Goal: Task Accomplishment & Management: Complete application form

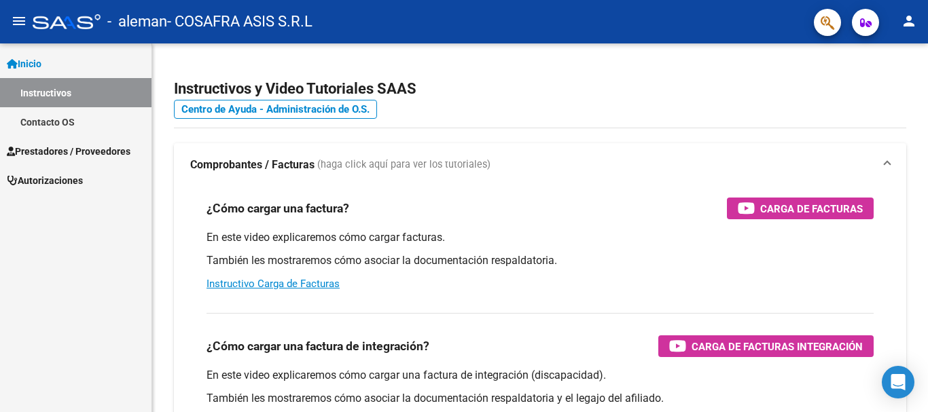
click at [65, 151] on span "Prestadores / Proveedores" at bounding box center [69, 151] width 124 height 15
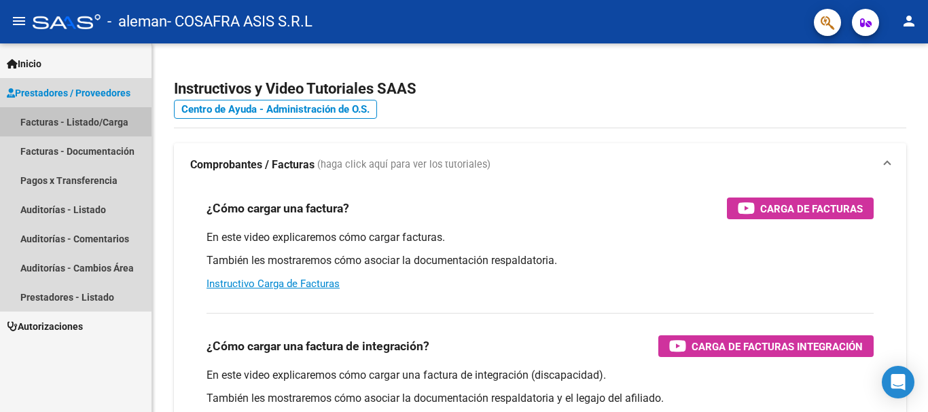
click at [65, 123] on link "Facturas - Listado/Carga" at bounding box center [75, 121] width 151 height 29
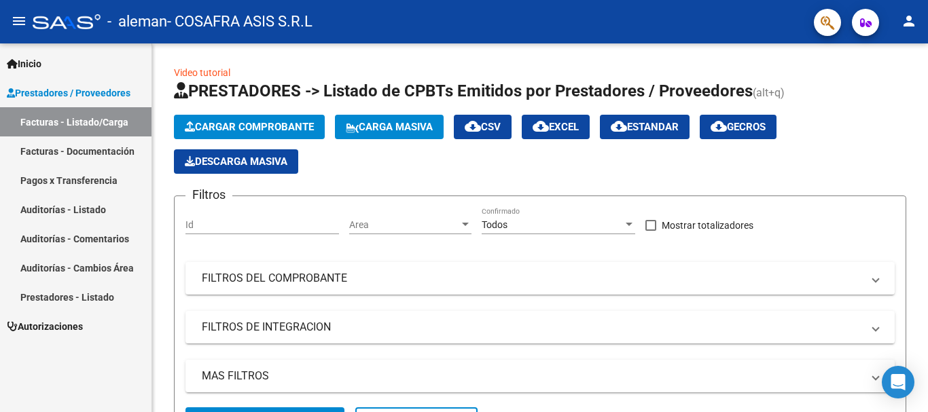
click at [226, 125] on span "Cargar Comprobante" at bounding box center [249, 127] width 129 height 12
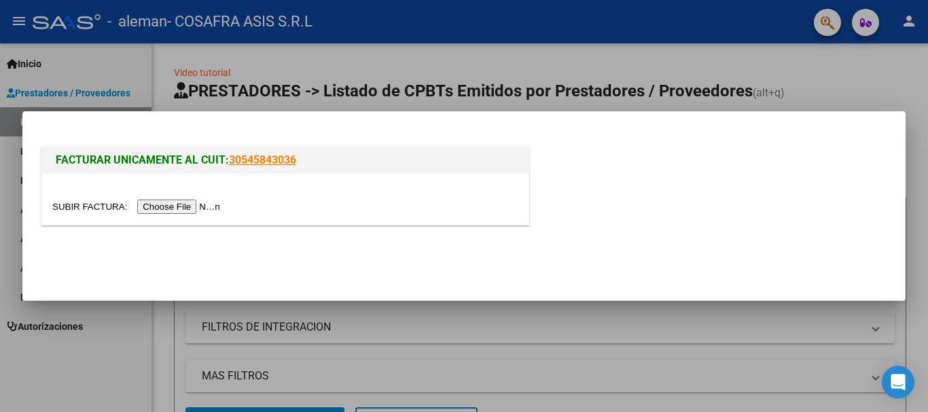
click at [159, 205] on input "file" at bounding box center [138, 207] width 172 height 14
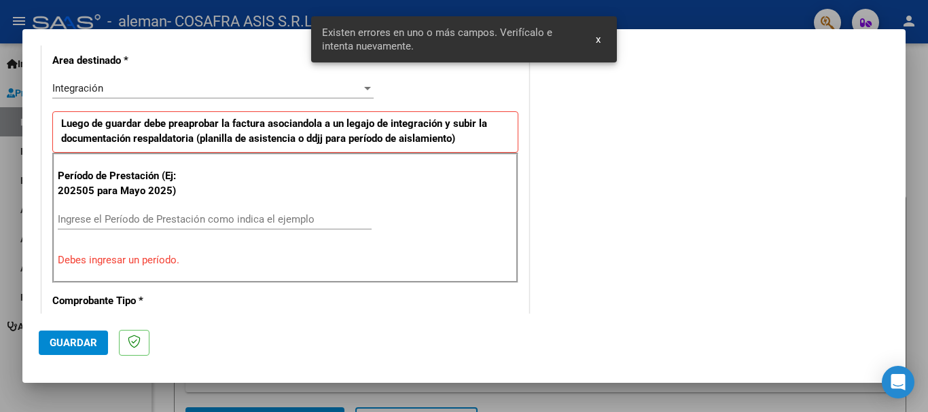
scroll to position [314, 0]
click at [181, 219] on input "Ingrese el Período de Prestación como indica el ejemplo" at bounding box center [215, 219] width 314 height 12
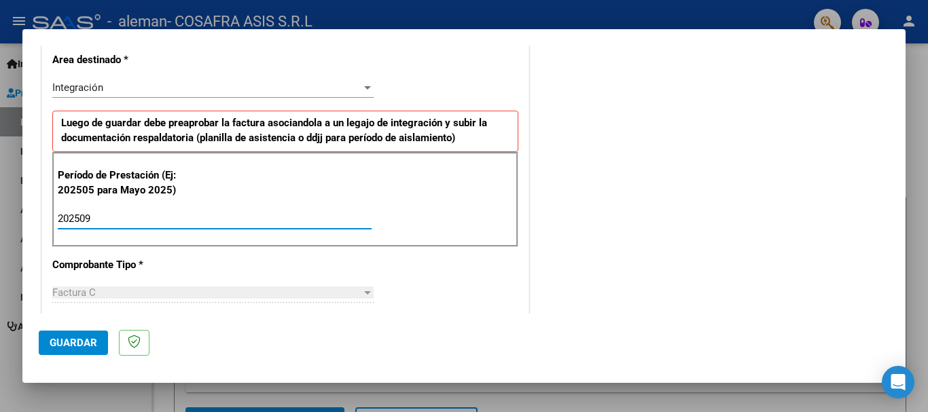
type input "202509"
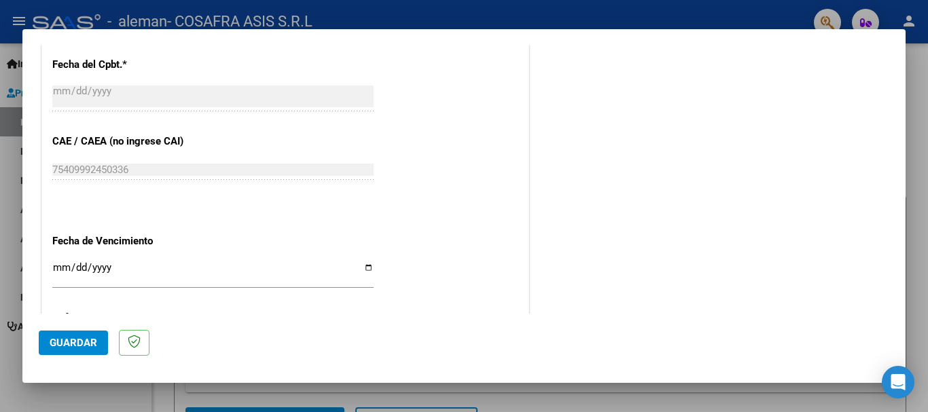
scroll to position [857, 0]
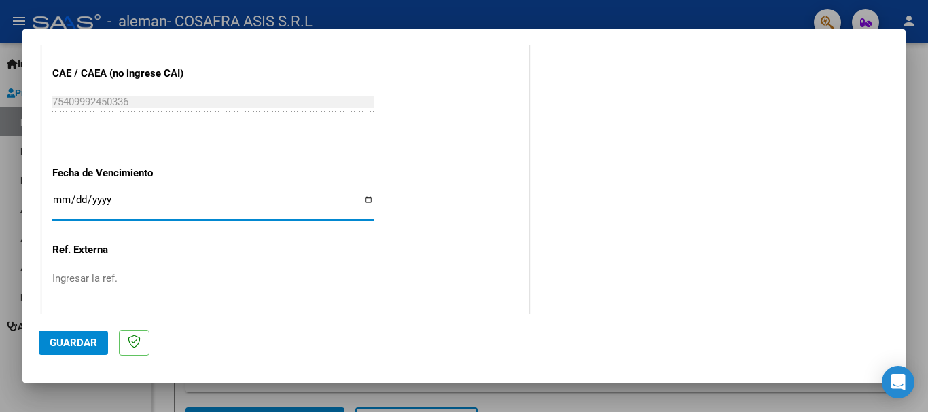
click at [361, 198] on input "Ingresar la fecha" at bounding box center [212, 205] width 321 height 22
type input "[DATE]"
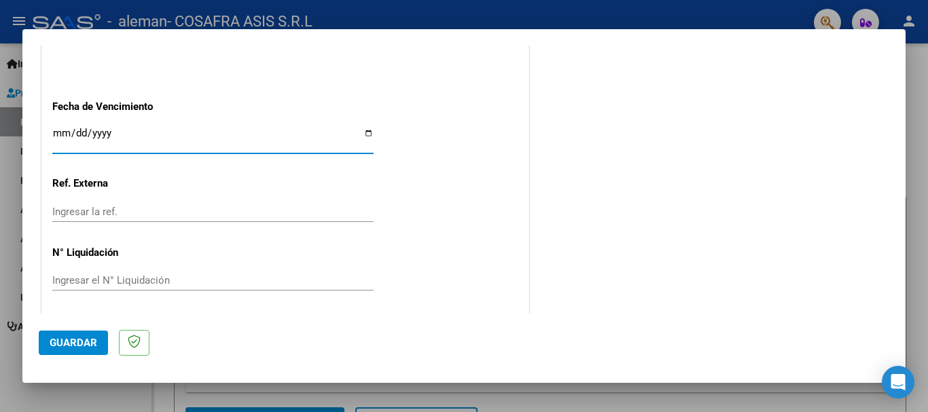
scroll to position [927, 0]
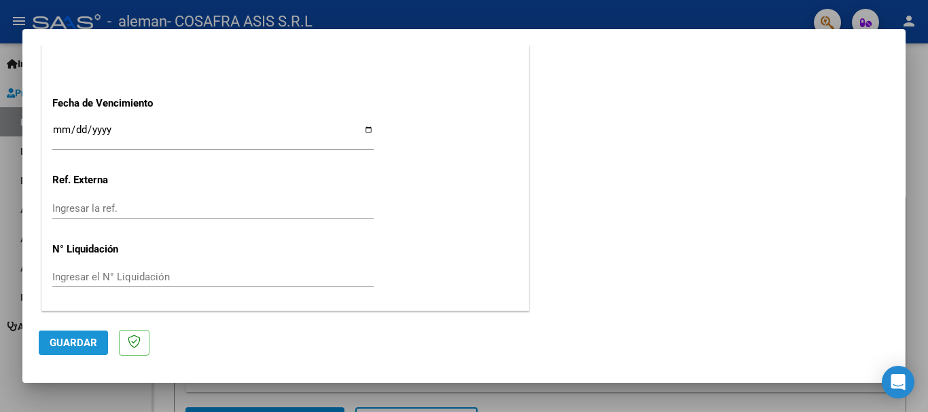
click at [64, 344] on span "Guardar" at bounding box center [74, 343] width 48 height 12
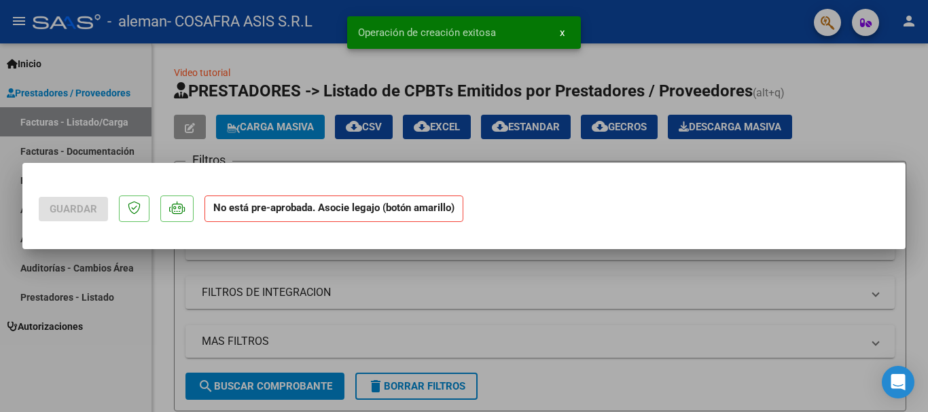
scroll to position [0, 0]
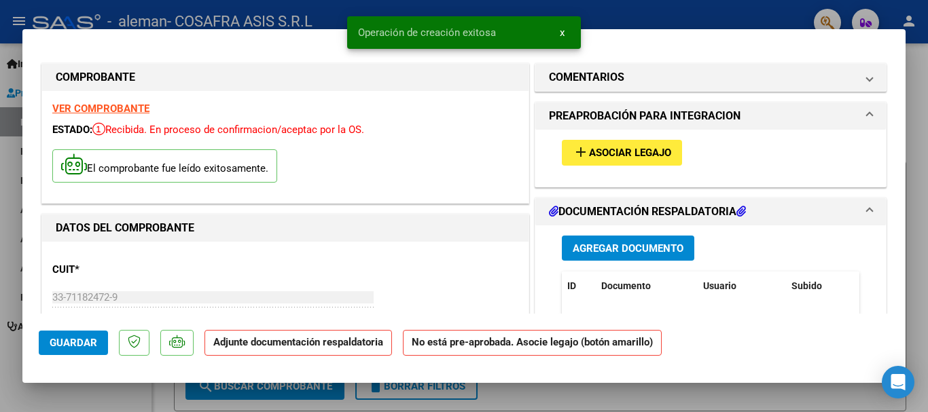
click at [574, 155] on mat-icon "add" at bounding box center [581, 152] width 16 height 16
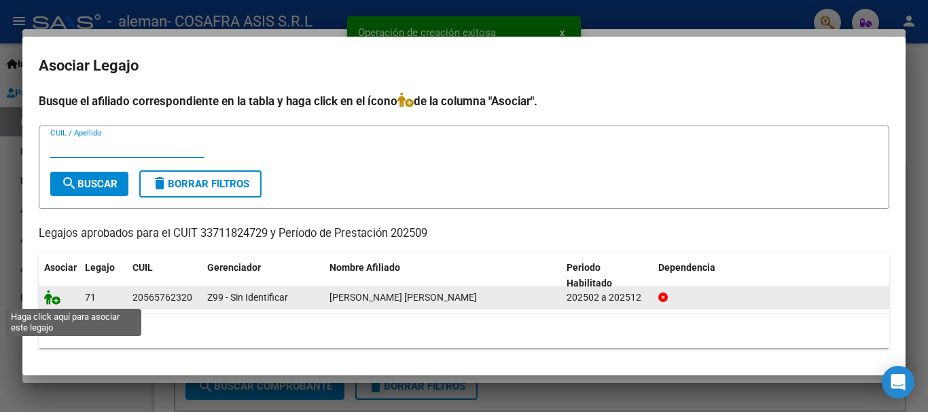
click at [54, 303] on icon at bounding box center [52, 297] width 16 height 15
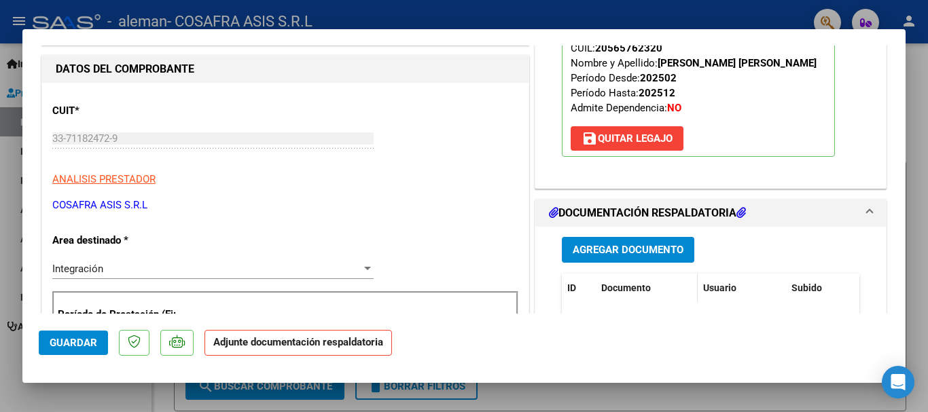
scroll to position [204, 0]
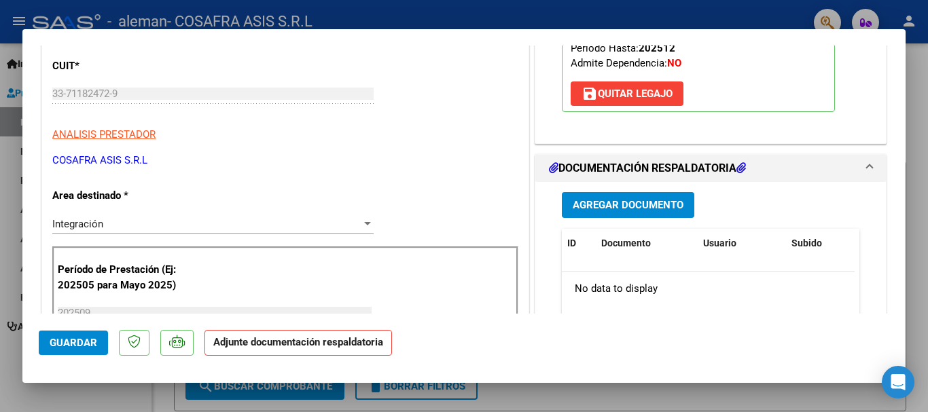
click at [642, 206] on span "Agregar Documento" at bounding box center [628, 206] width 111 height 12
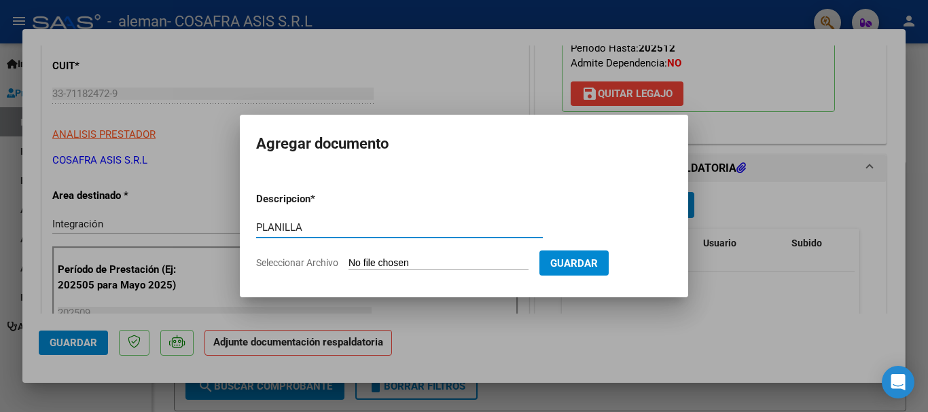
type input "PLANILLA"
click at [417, 263] on input "Seleccionar Archivo" at bounding box center [438, 263] width 180 height 13
type input "C:\fakepath\CamScanner [DATE] 09.38 (2).pdf"
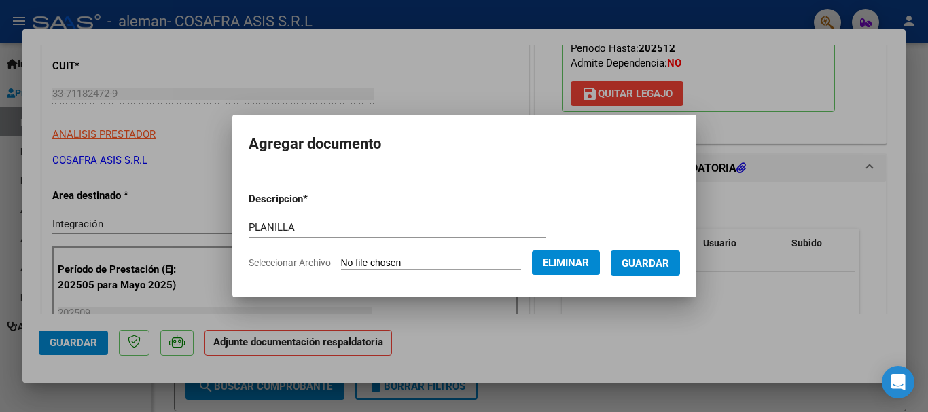
click at [680, 263] on button "Guardar" at bounding box center [645, 263] width 69 height 25
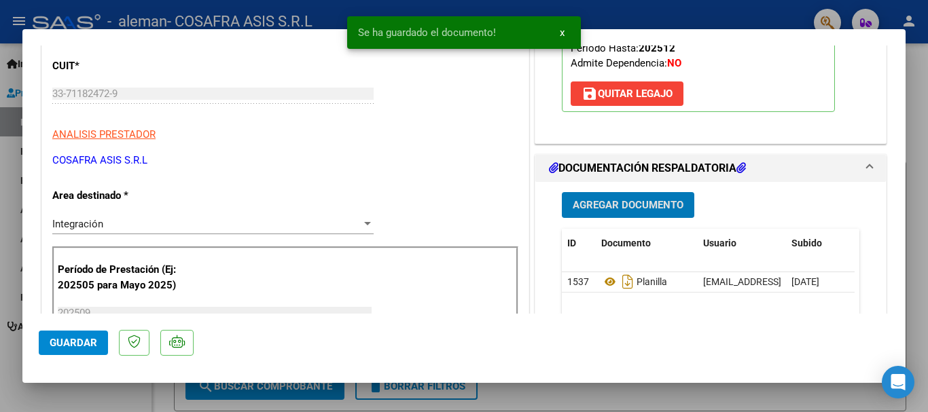
click at [58, 348] on span "Guardar" at bounding box center [74, 343] width 48 height 12
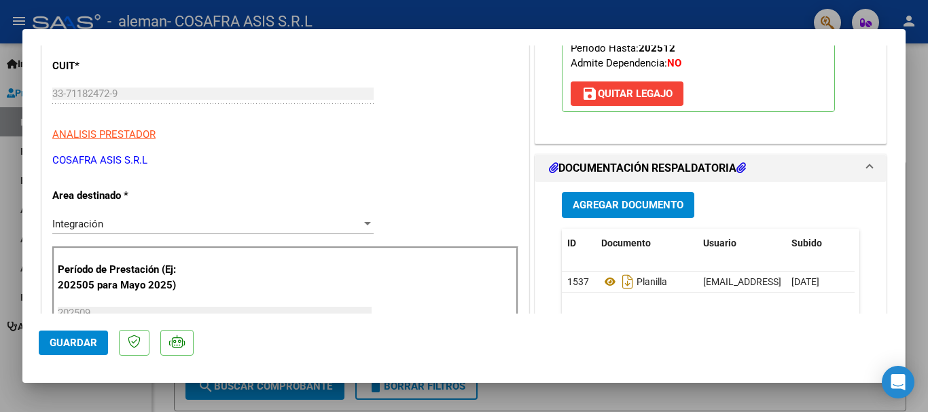
scroll to position [476, 0]
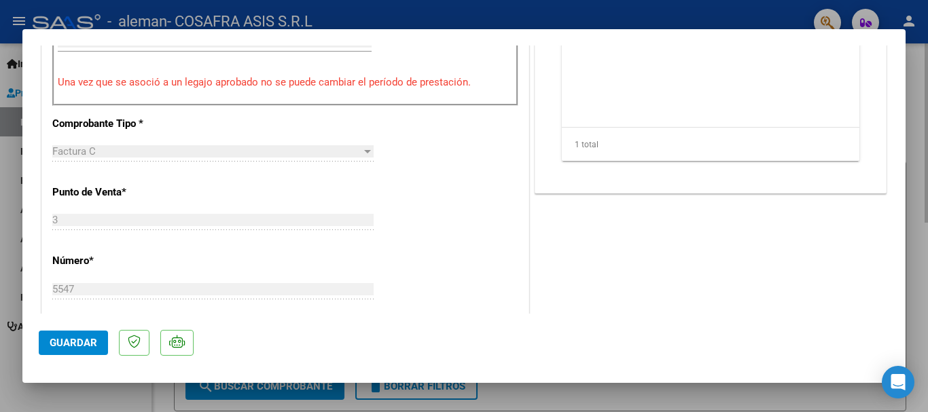
click at [917, 110] on div at bounding box center [464, 206] width 928 height 412
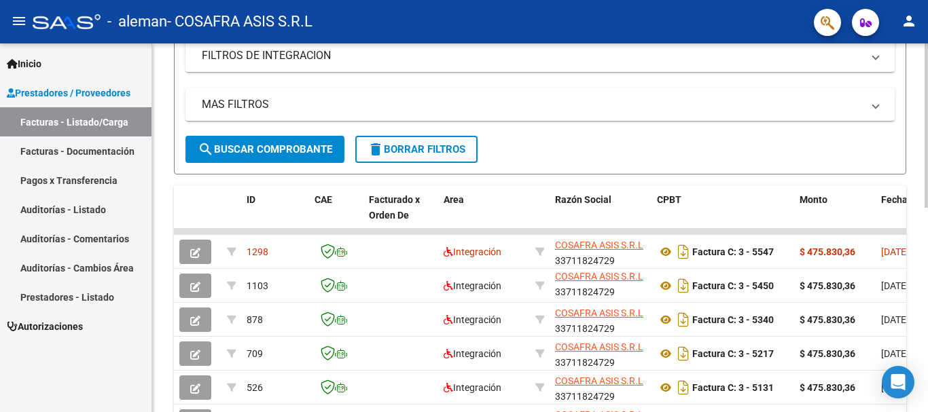
scroll to position [459, 0]
